Goal: Task Accomplishment & Management: Use online tool/utility

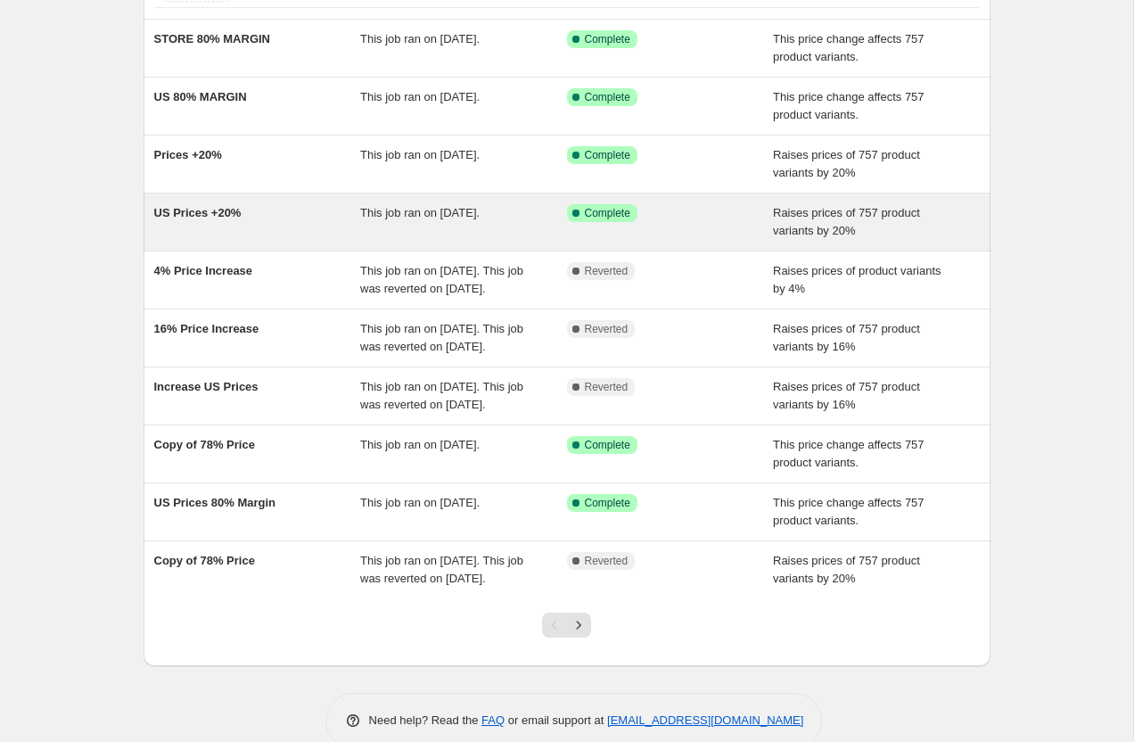
scroll to position [248, 0]
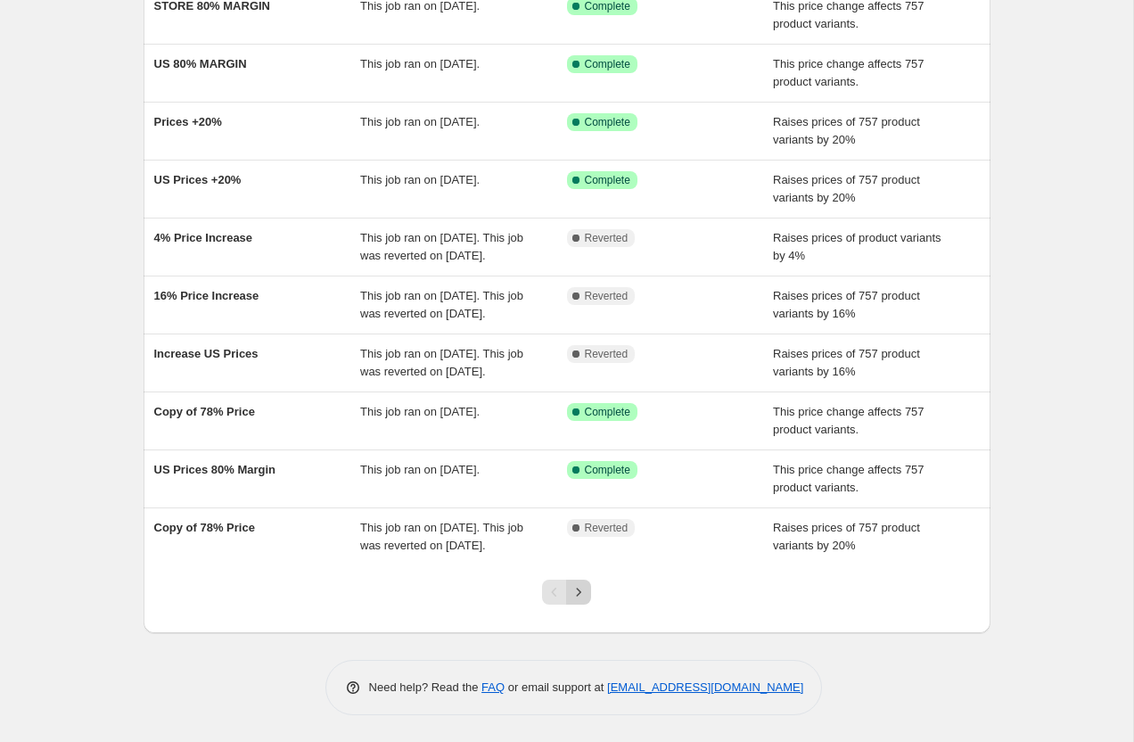
click at [571, 586] on icon "Next" at bounding box center [579, 592] width 18 height 18
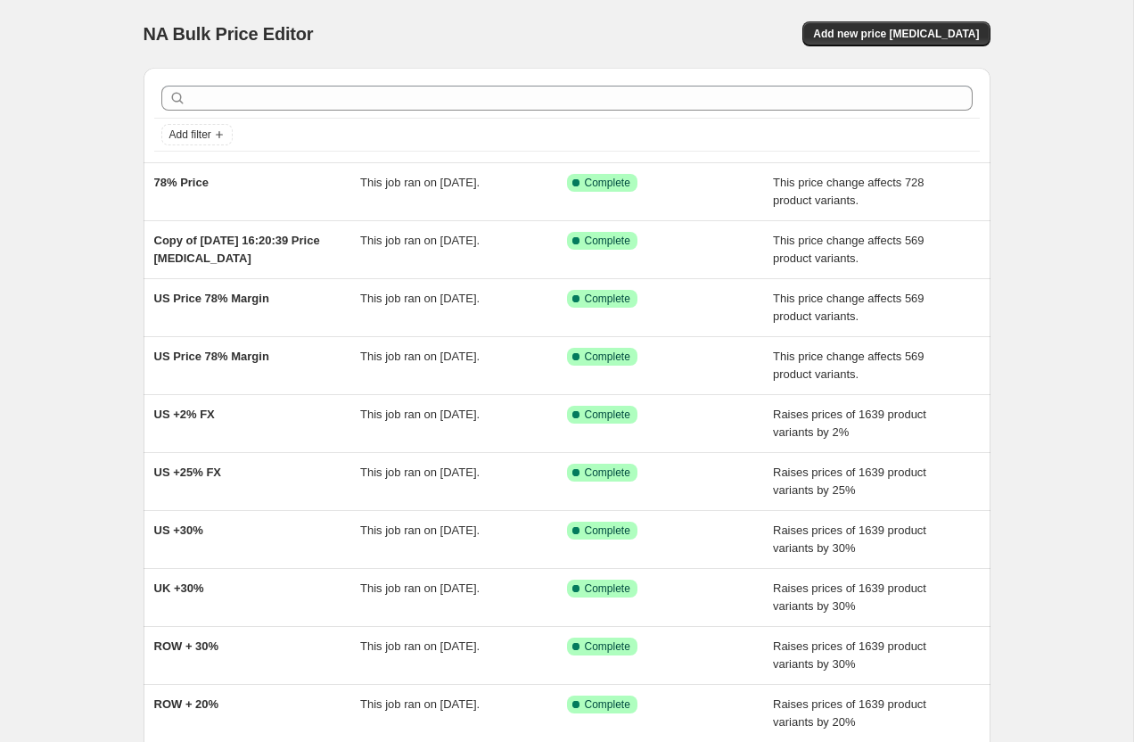
click at [571, 586] on icon at bounding box center [576, 589] width 18 height 18
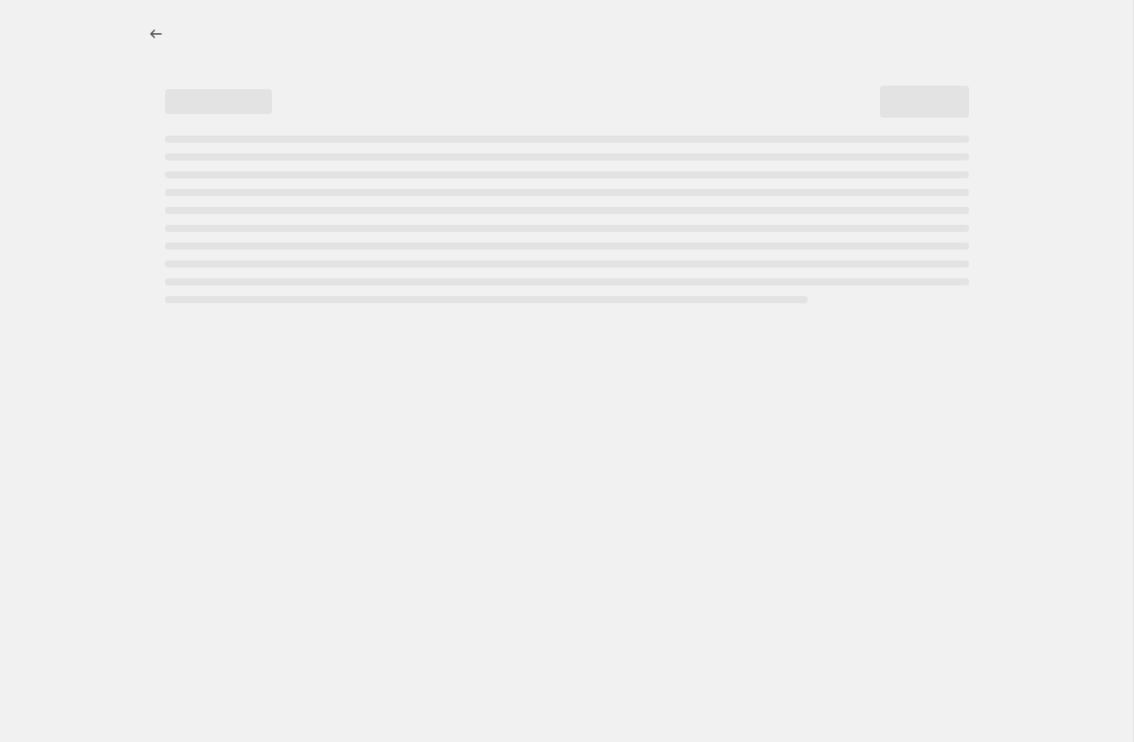
select select "percentage"
select select "pp"
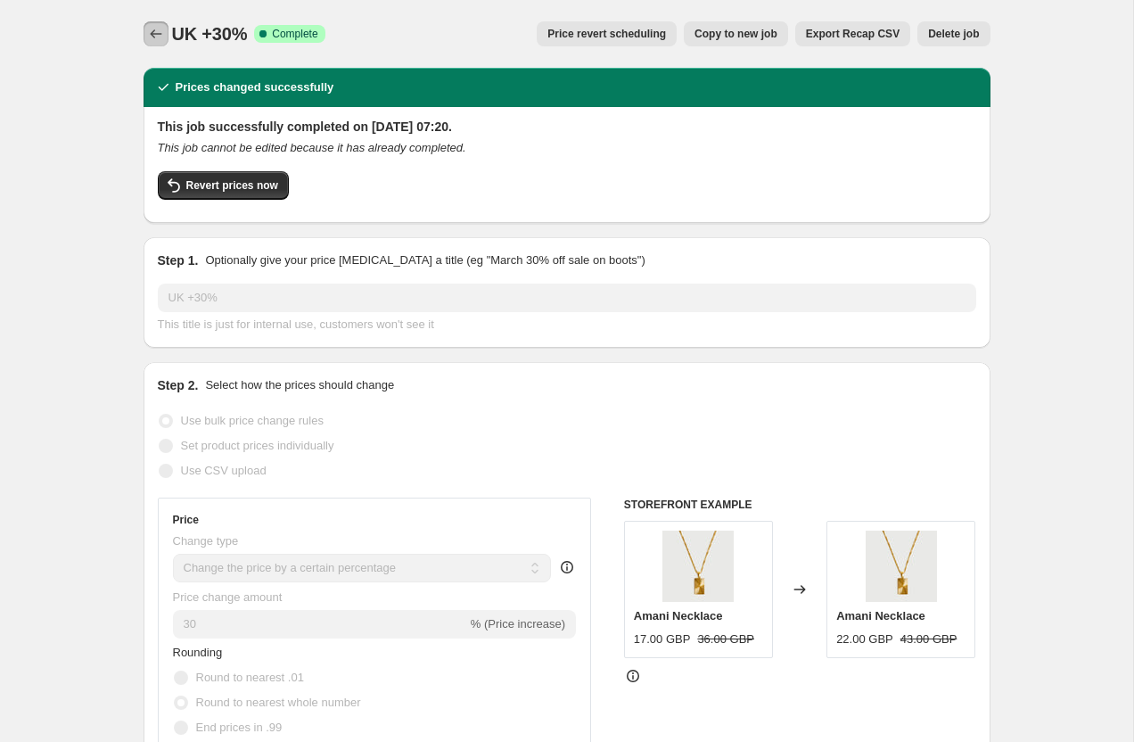
click at [145, 33] on button "Price change jobs" at bounding box center [156, 33] width 25 height 25
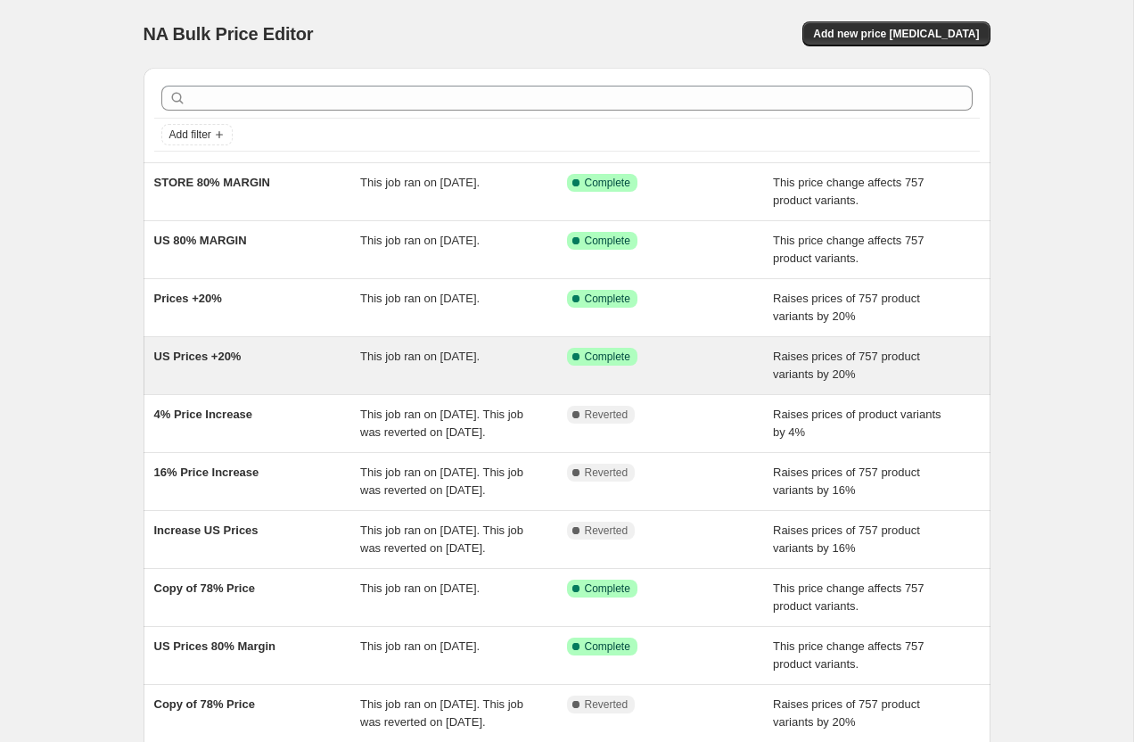
scroll to position [248, 0]
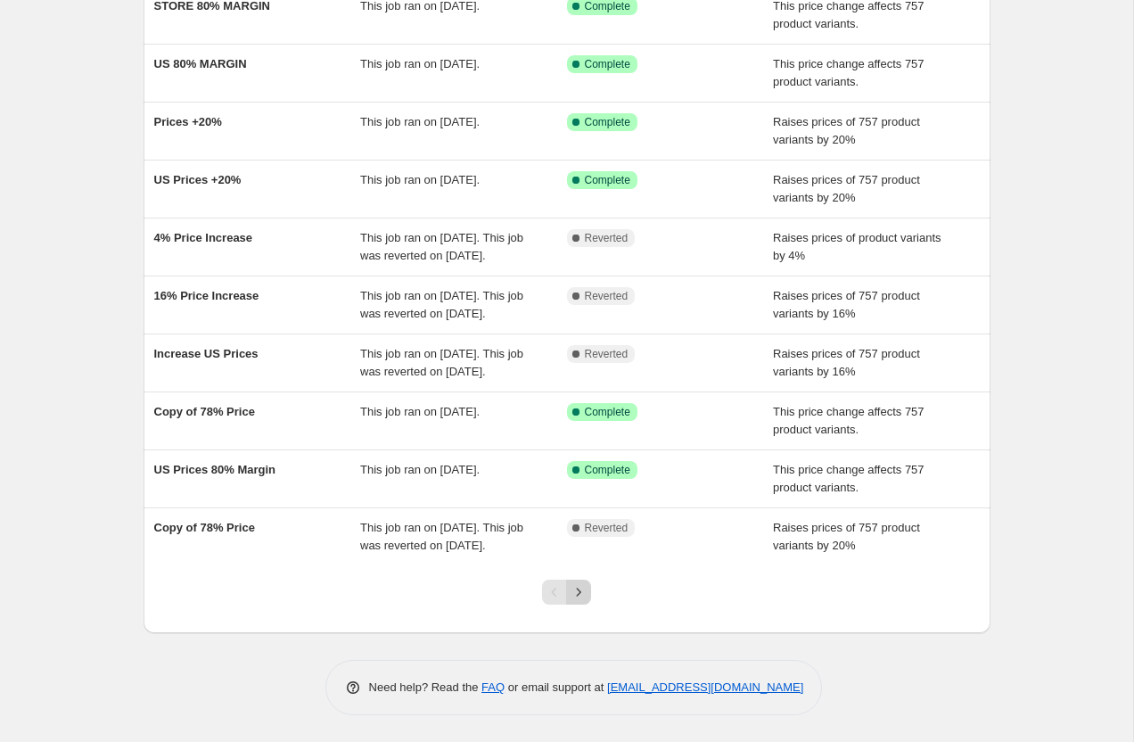
click at [581, 588] on icon "Next" at bounding box center [579, 592] width 18 height 18
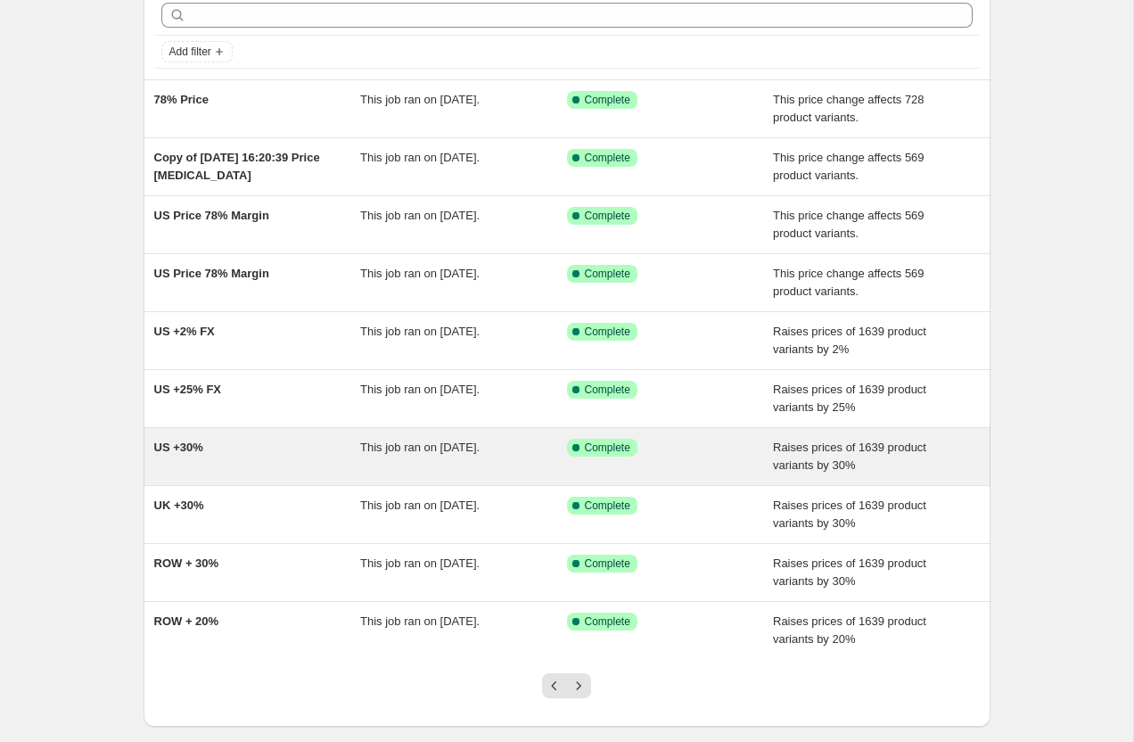
scroll to position [177, 0]
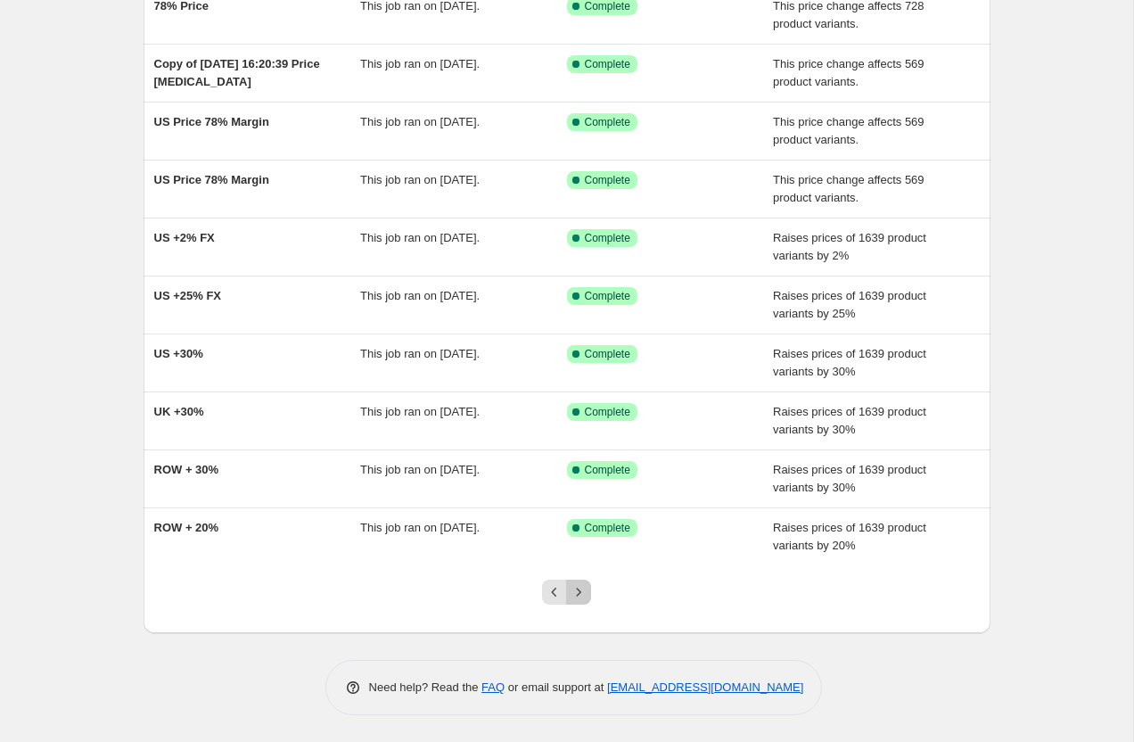
click at [573, 604] on button "Next" at bounding box center [578, 592] width 25 height 25
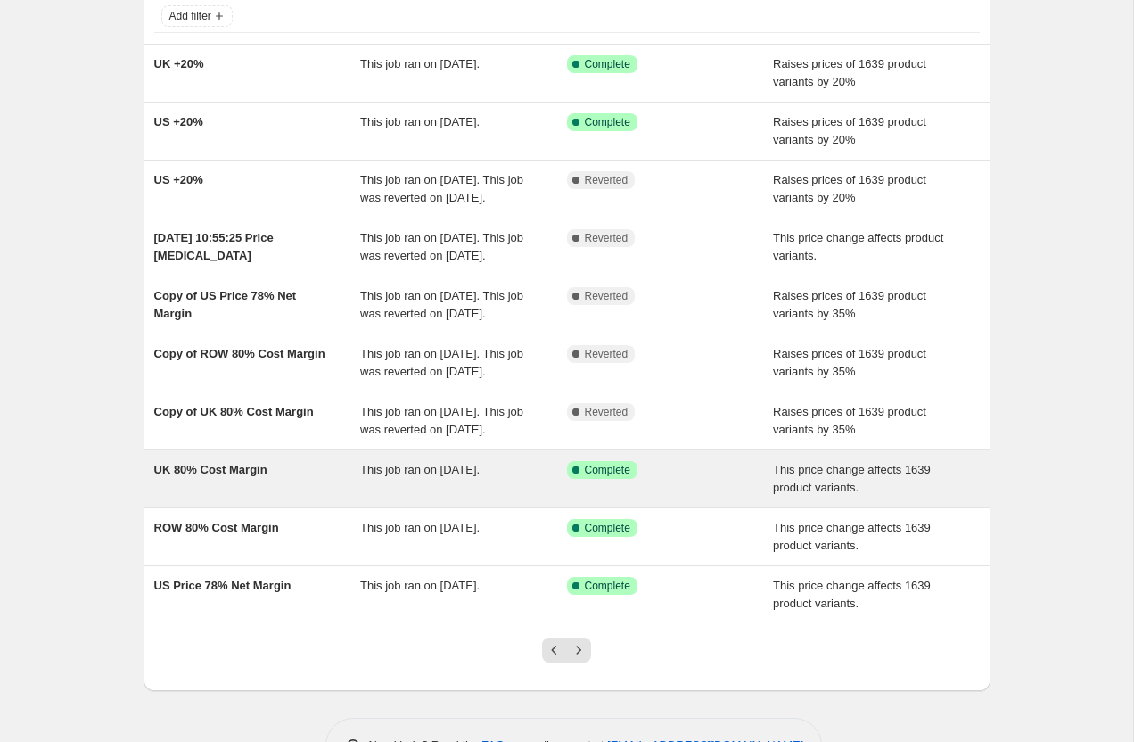
scroll to position [266, 0]
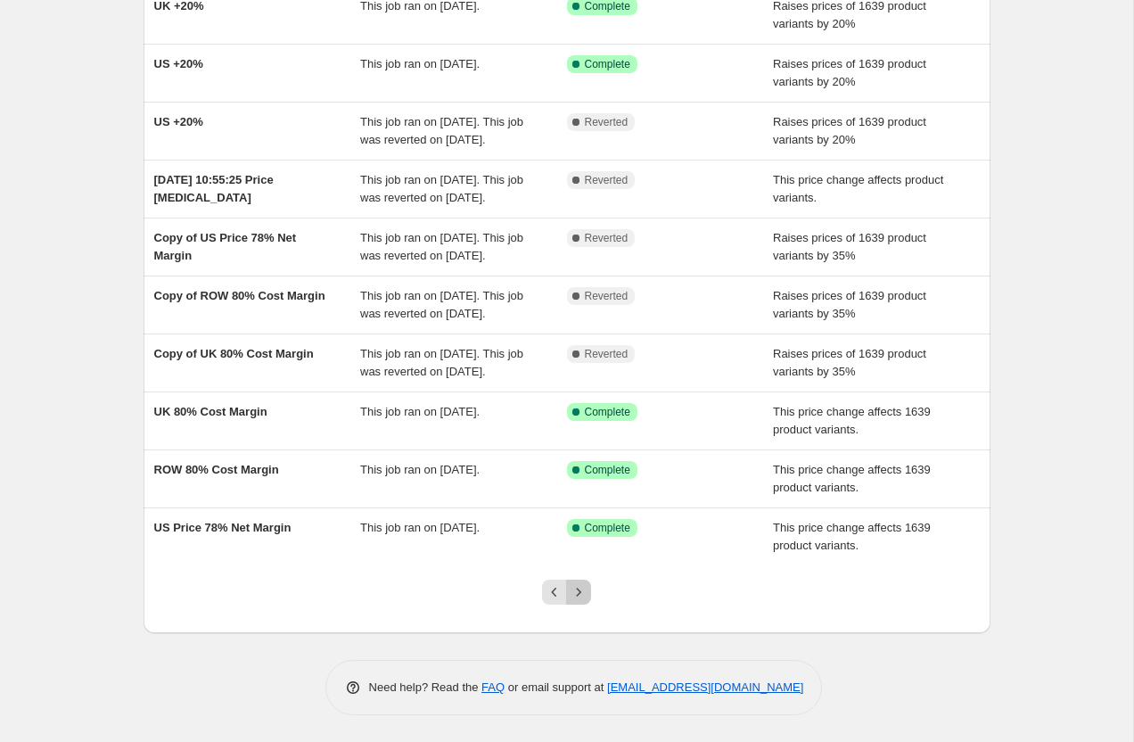
click at [577, 594] on icon "Next" at bounding box center [579, 592] width 18 height 18
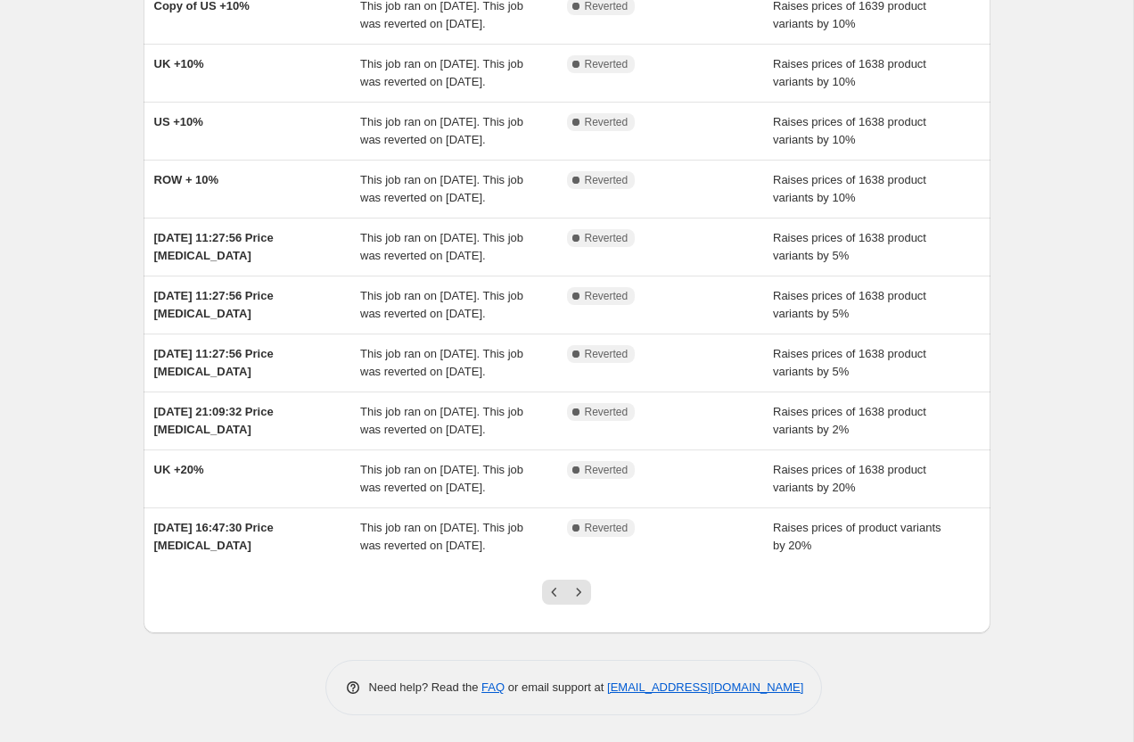
scroll to position [355, 0]
click at [579, 593] on icon "Next" at bounding box center [579, 592] width 18 height 18
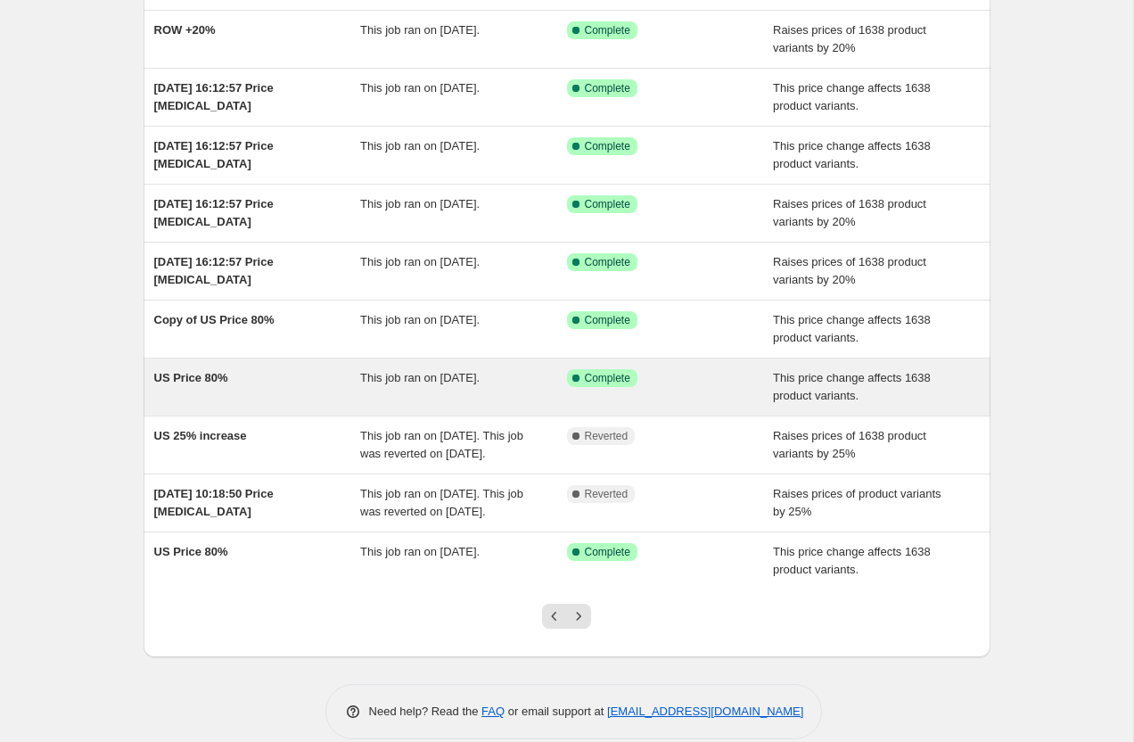
scroll to position [212, 0]
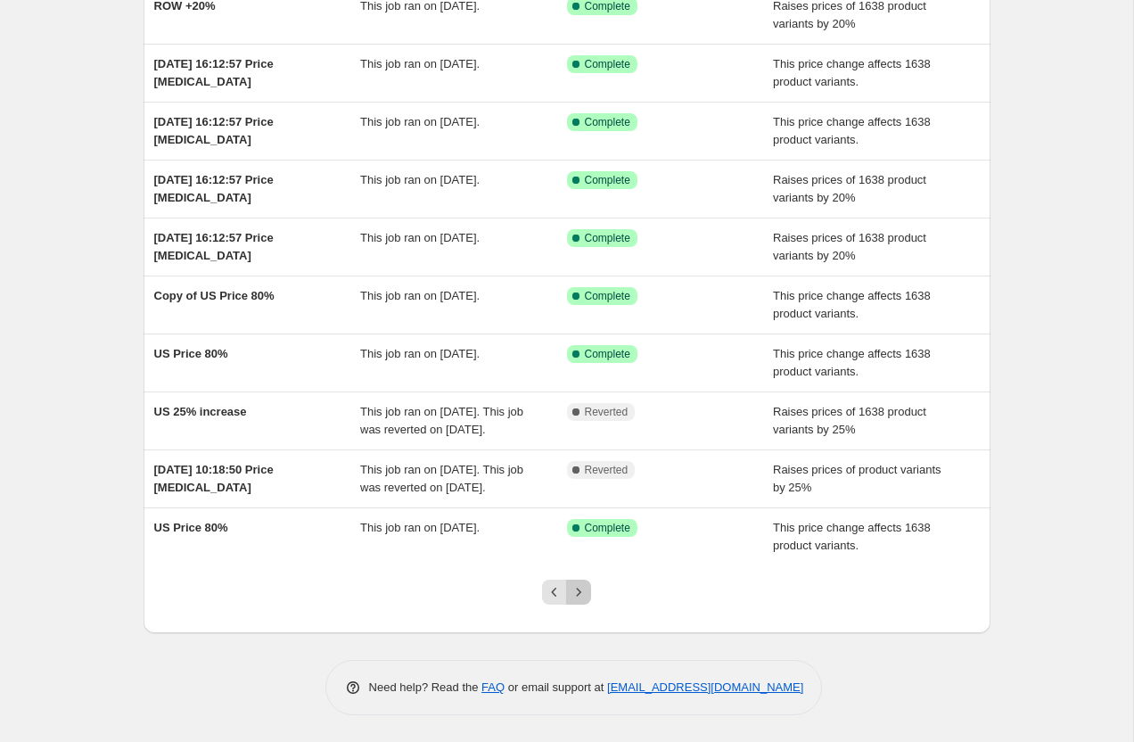
click at [581, 597] on icon "Next" at bounding box center [579, 592] width 18 height 18
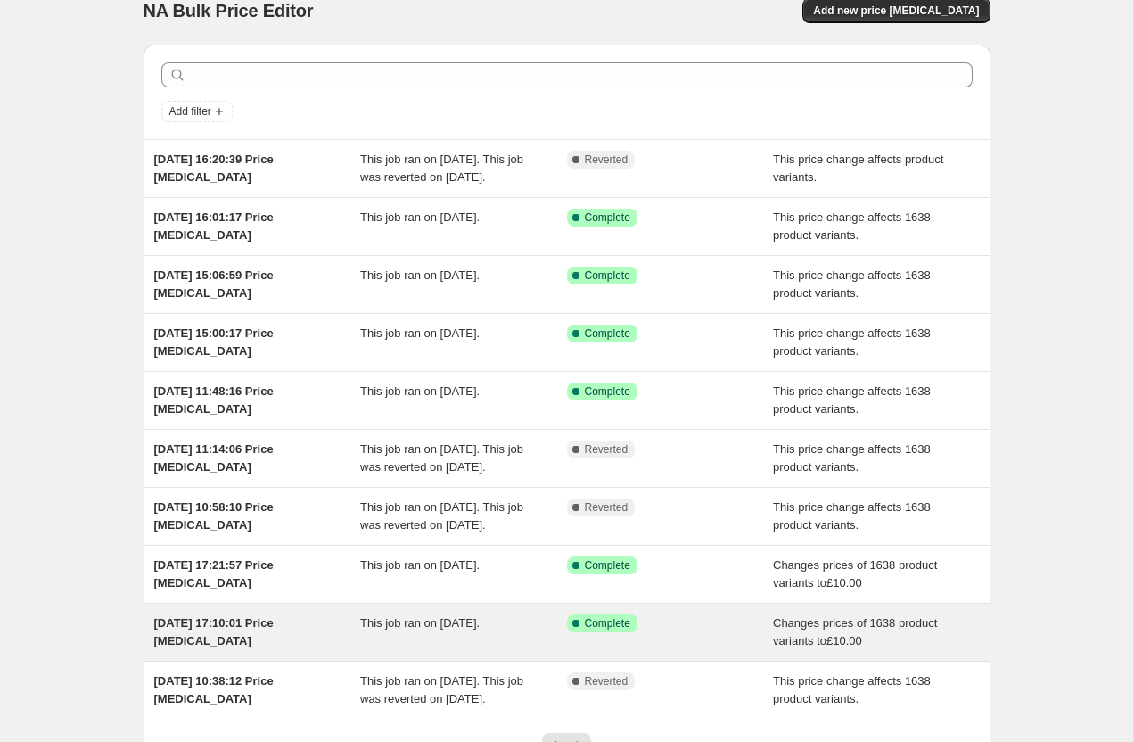
scroll to position [25, 0]
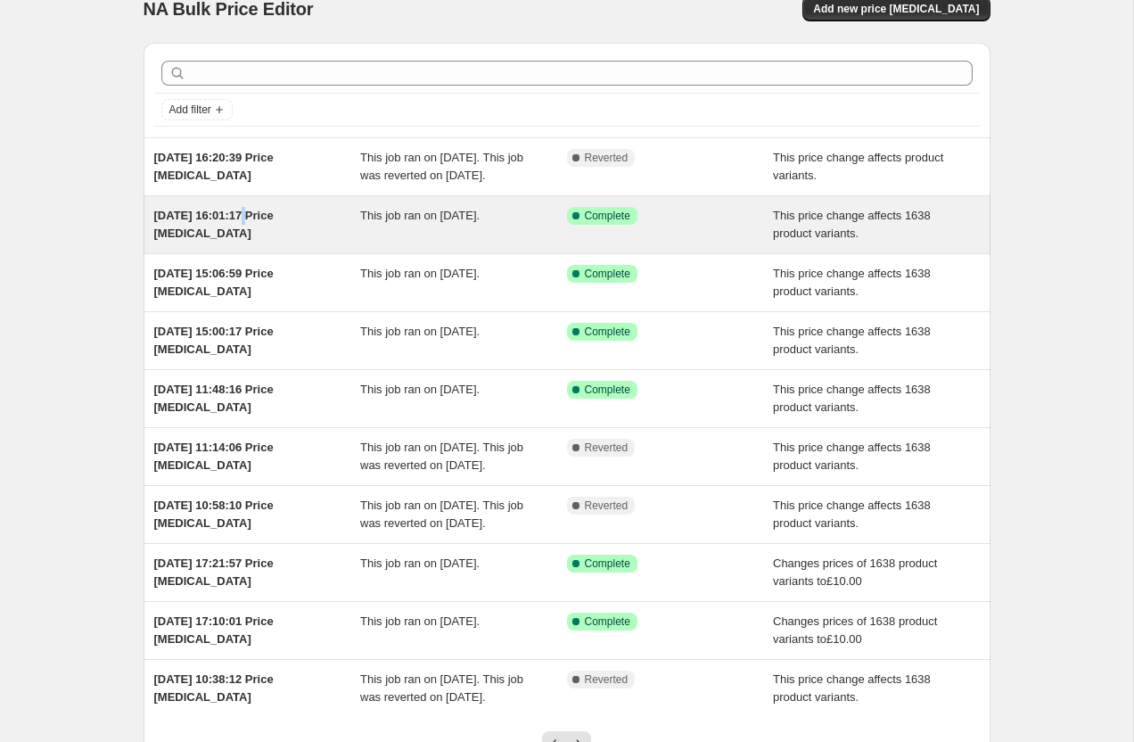
click at [192, 219] on span "[DATE] 16:01:17 Price [MEDICAL_DATA]" at bounding box center [214, 224] width 120 height 31
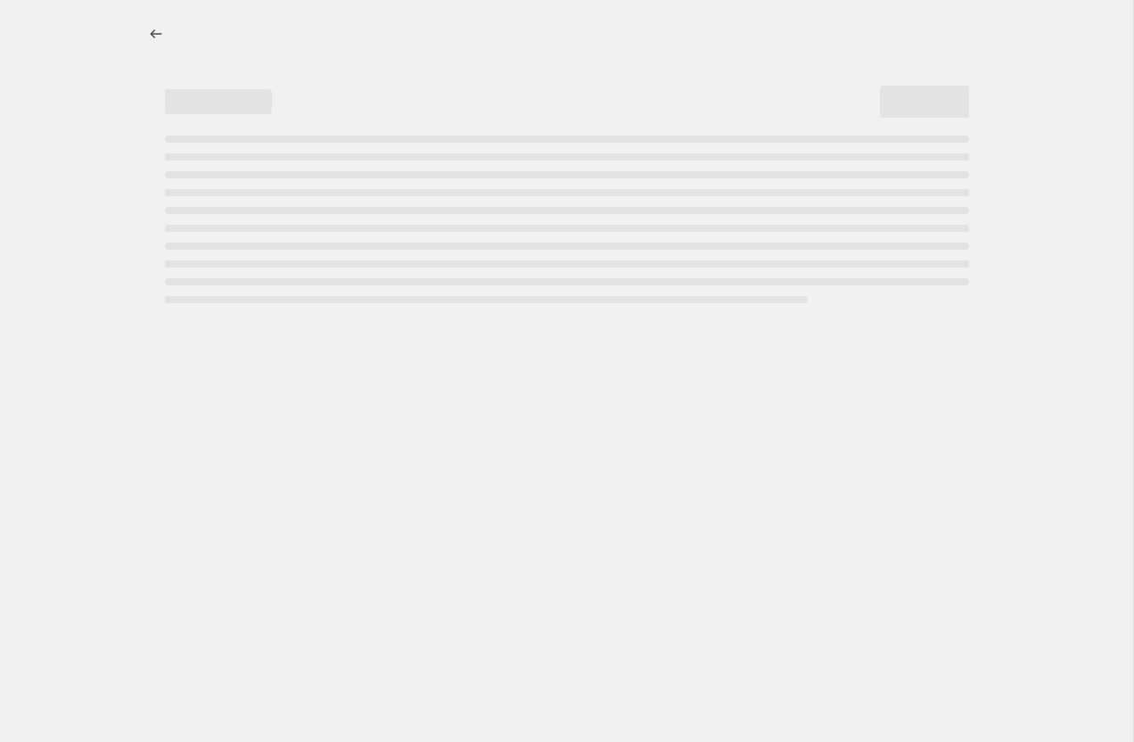
select select "margin"
select select "pp"
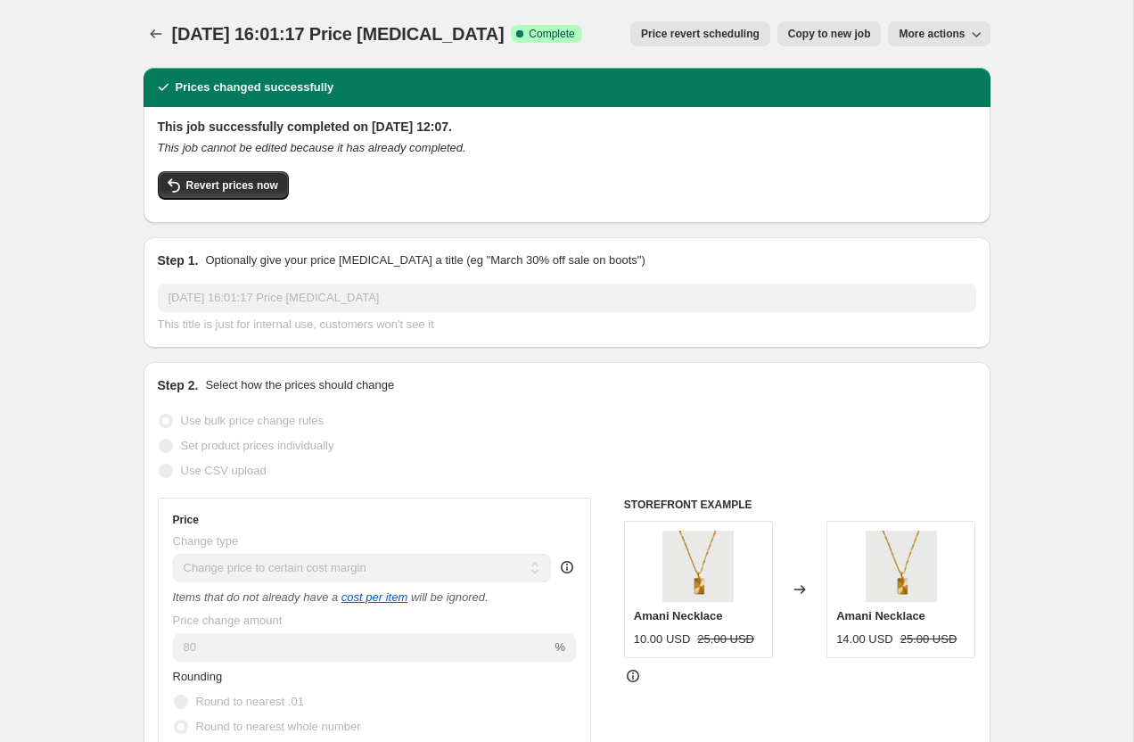
click at [844, 29] on span "Copy to new job" at bounding box center [829, 34] width 83 height 14
select select "margin"
select select "pp"
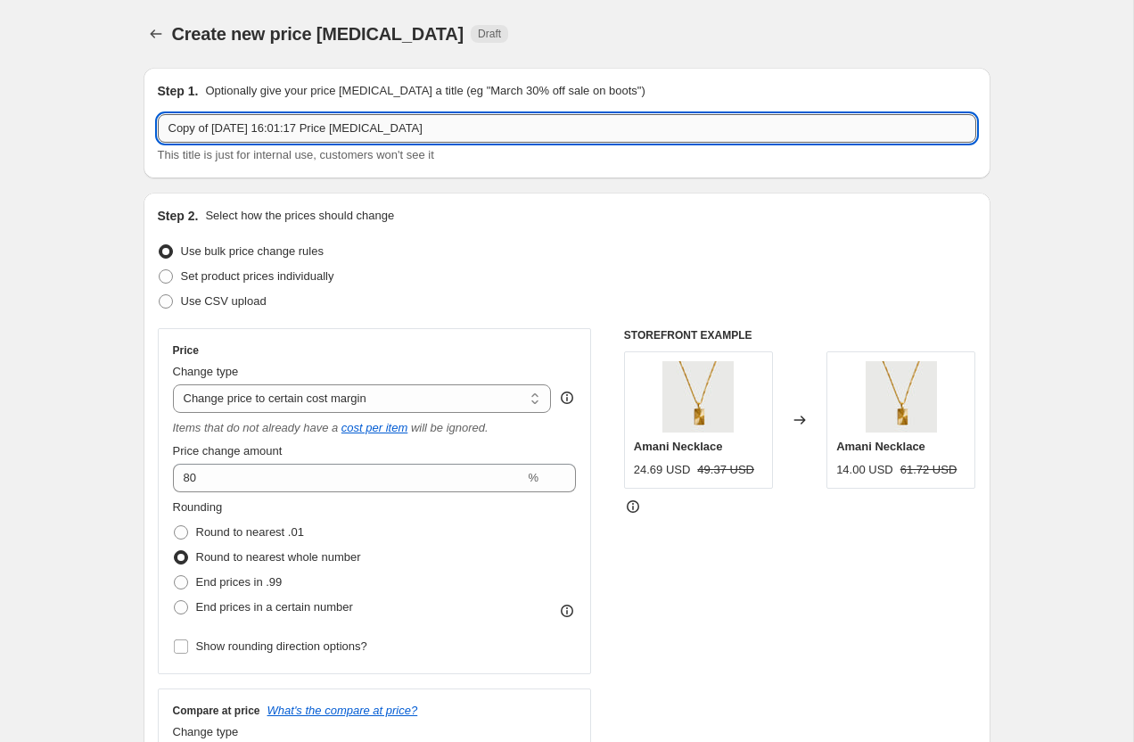
click at [372, 123] on input "Copy of [DATE] 16:01:17 Price [MEDICAL_DATA]" at bounding box center [567, 128] width 819 height 29
type input "US 80%"
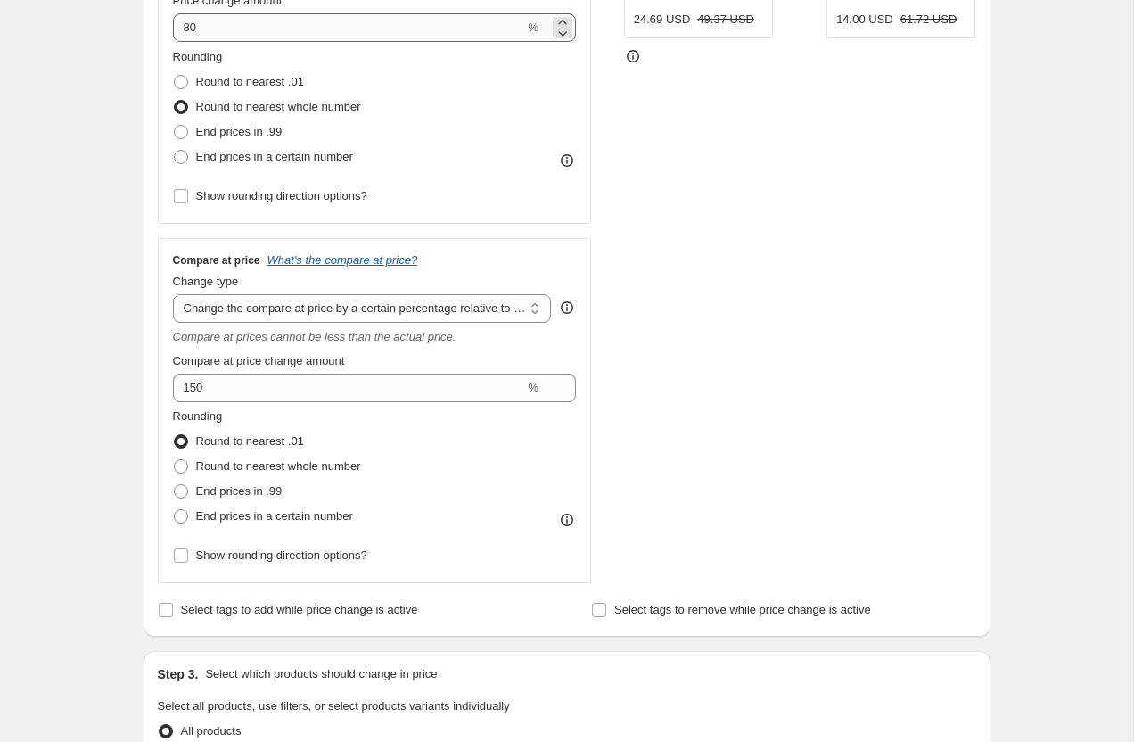
scroll to position [493, 0]
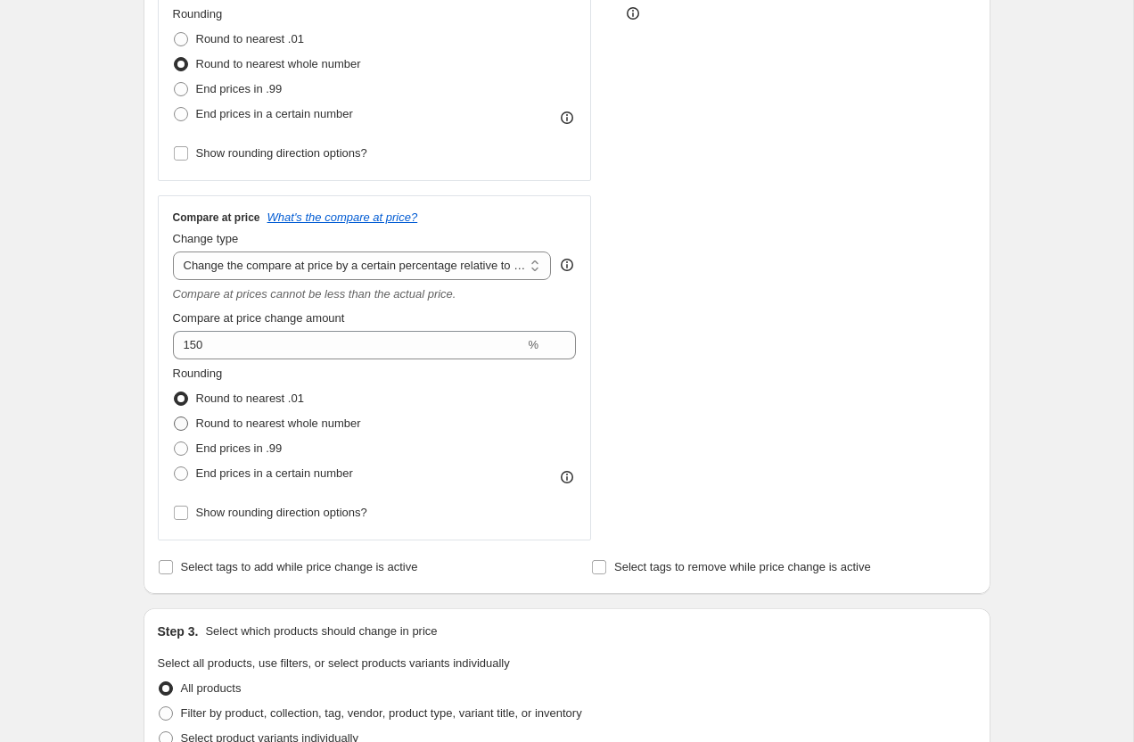
click at [182, 429] on span at bounding box center [181, 424] width 14 height 14
click at [175, 417] on input "Round to nearest whole number" at bounding box center [174, 417] width 1 height 1
radio input "true"
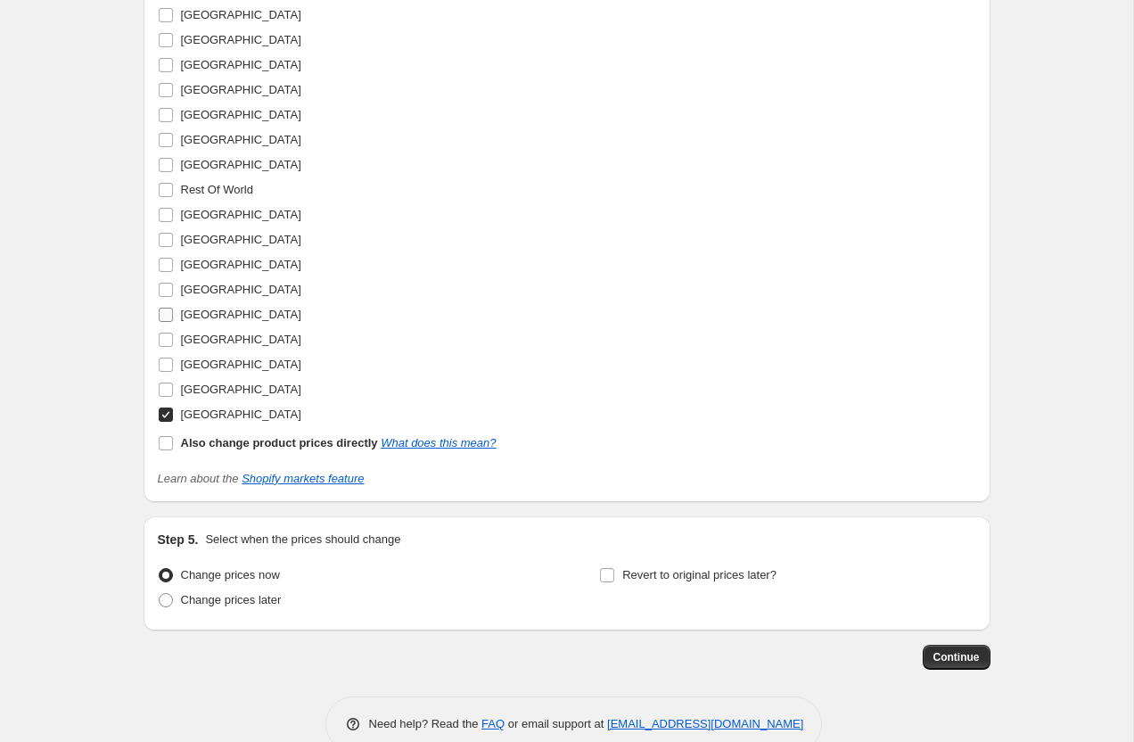
scroll to position [2354, 0]
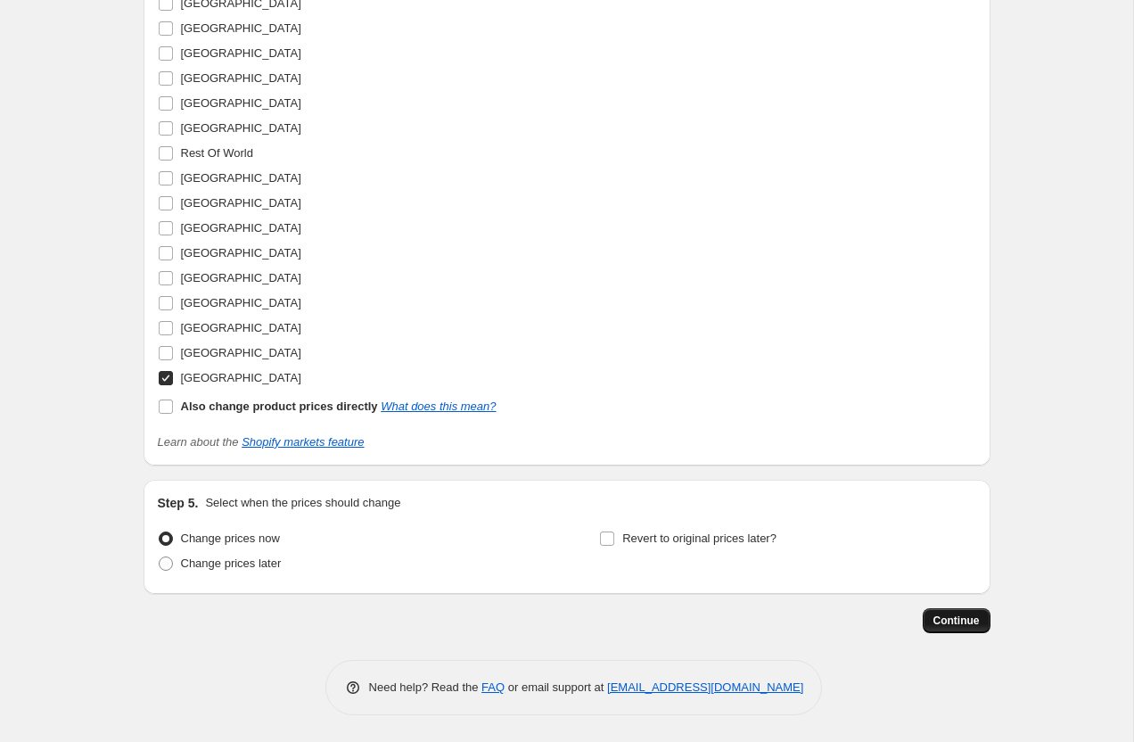
click at [958, 625] on span "Continue" at bounding box center [957, 621] width 46 height 14
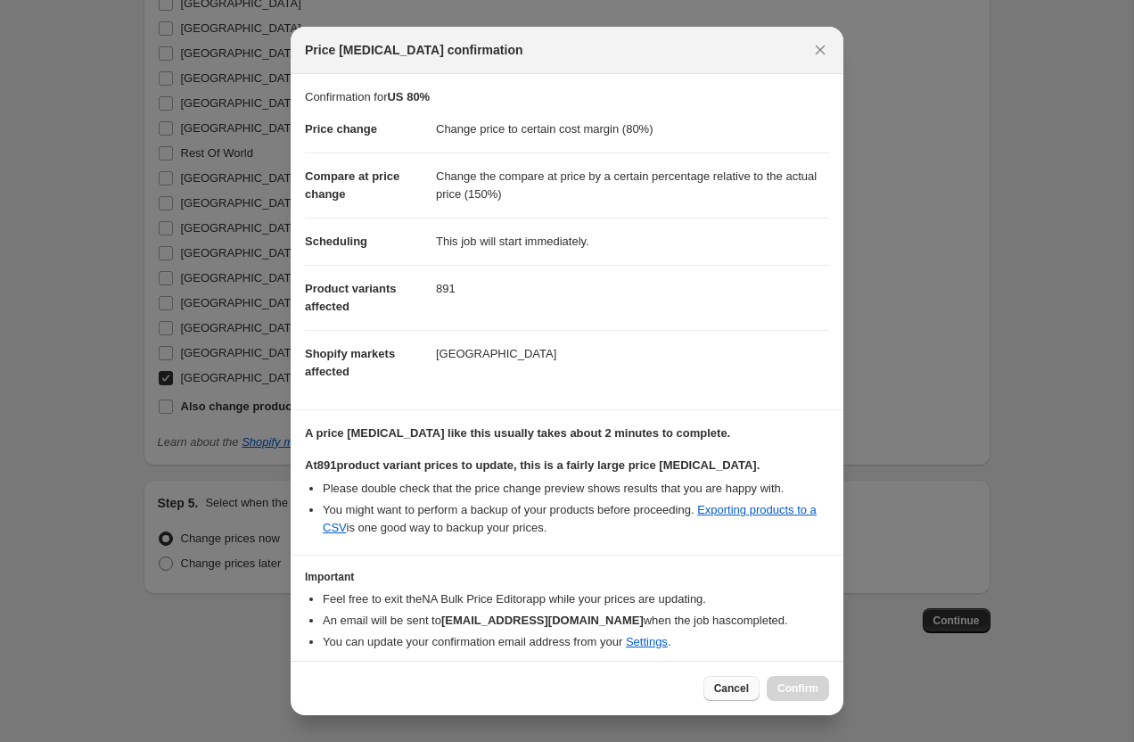
click at [712, 690] on button "Cancel" at bounding box center [732, 688] width 56 height 25
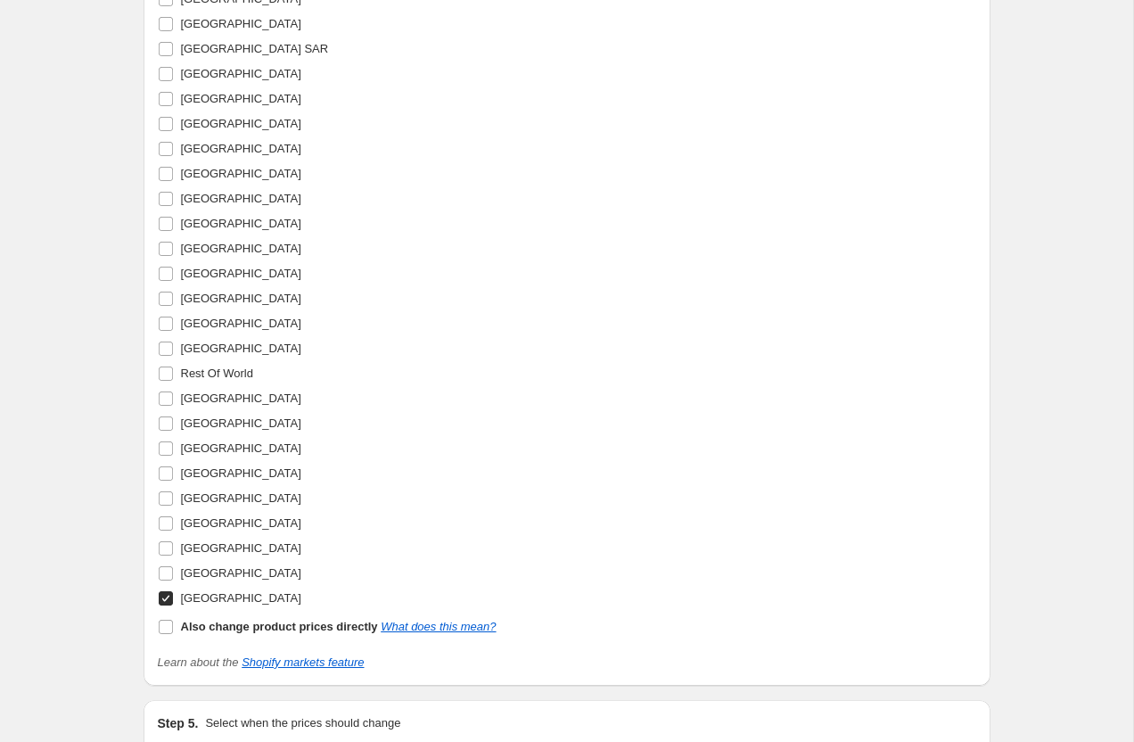
scroll to position [2009, 0]
